Goal: Navigation & Orientation: Find specific page/section

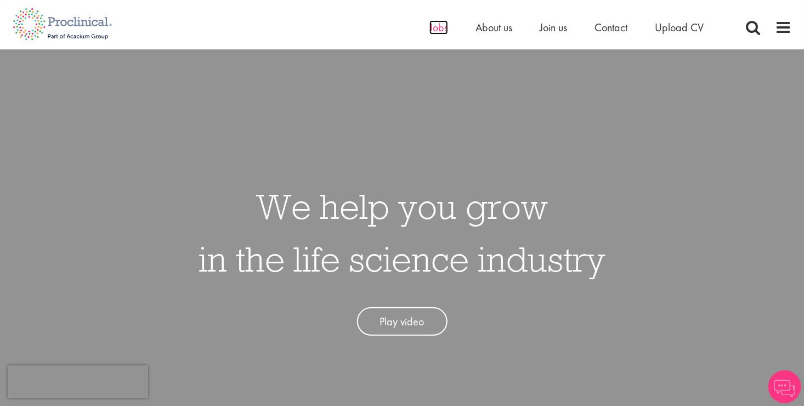
click at [437, 28] on span "Jobs" at bounding box center [439, 27] width 19 height 14
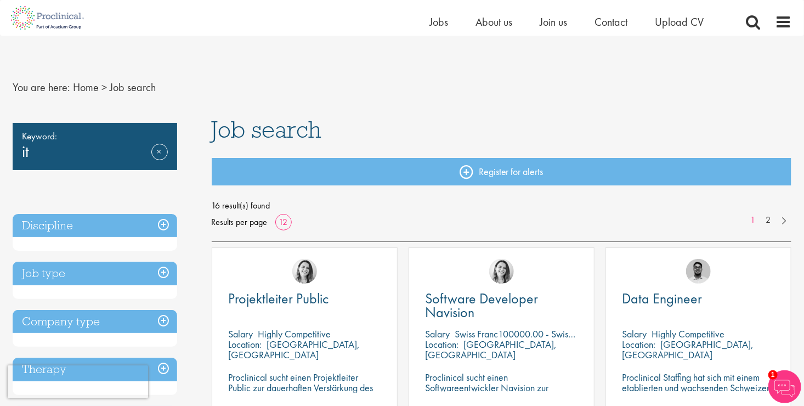
scroll to position [14, 0]
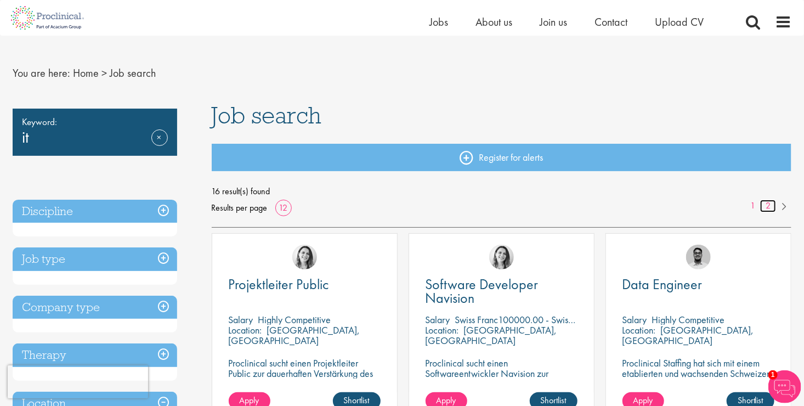
click at [773, 202] on link "2" at bounding box center [768, 206] width 16 height 13
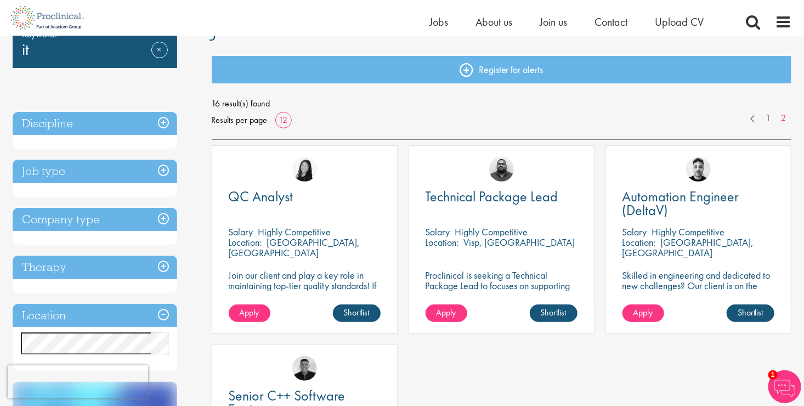
scroll to position [83, 0]
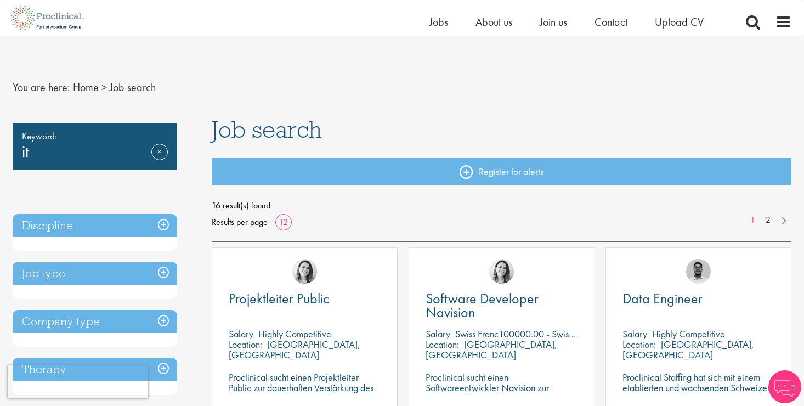
scroll to position [26, 0]
